Goal: Task Accomplishment & Management: Use online tool/utility

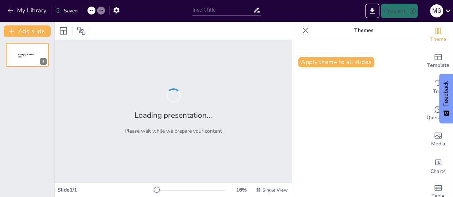
type input "New Sendsteps"
type input "Evolución del Sistema Agrario en el Siglo XX: Contextos y Cambios"
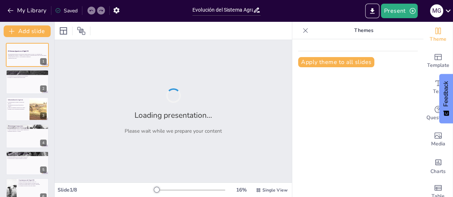
checkbox input "true"
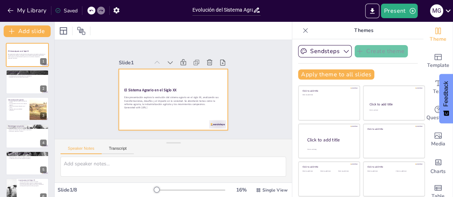
scroll to position [37, 0]
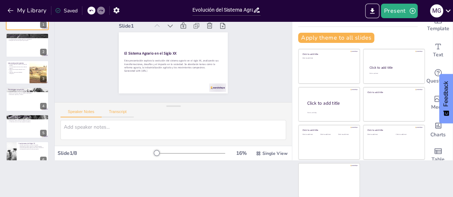
click at [121, 113] on button "Transcript" at bounding box center [118, 114] width 32 height 8
click at [91, 112] on button "Speaker Notes" at bounding box center [80, 114] width 41 height 8
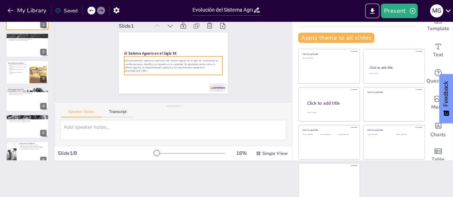
scroll to position [0, 0]
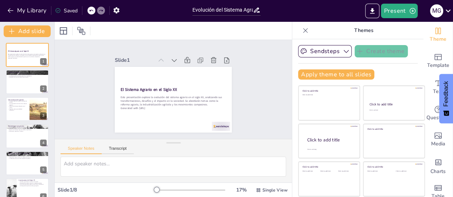
checkbox input "true"
click at [41, 80] on button at bounding box center [42, 76] width 9 height 9
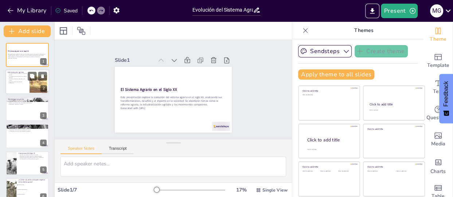
checkbox input "true"
click at [23, 88] on div at bounding box center [27, 82] width 44 height 25
type textarea "La industrialización agrícola marcó un cambio radical en cómo se producía la co…"
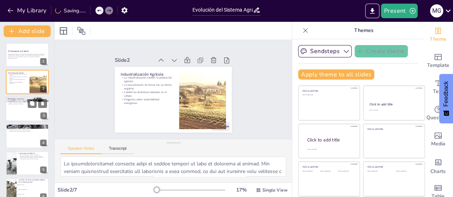
checkbox input "true"
click at [25, 110] on div at bounding box center [27, 109] width 44 height 25
type textarea "La injusticia social fue un motor fundamental para la formación de movimientos …"
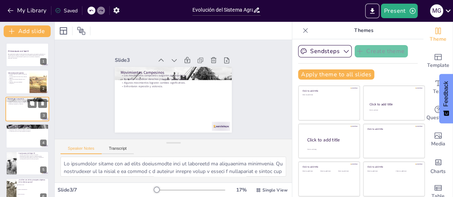
click at [25, 110] on div at bounding box center [27, 109] width 44 height 25
checkbox input "true"
